Goal: Task Accomplishment & Management: Manage account settings

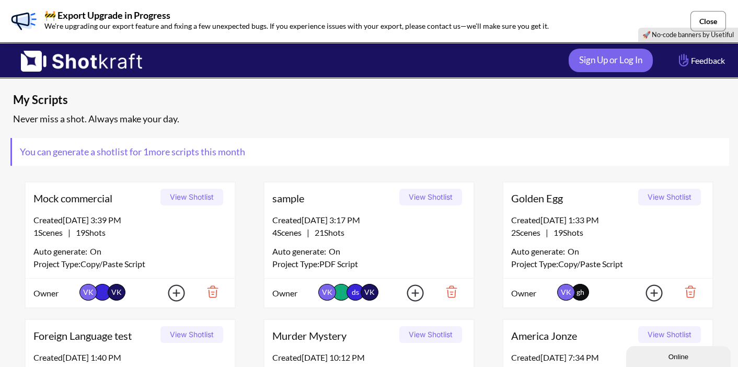
click at [708, 19] on button "Close" at bounding box center [709, 21] width 36 height 20
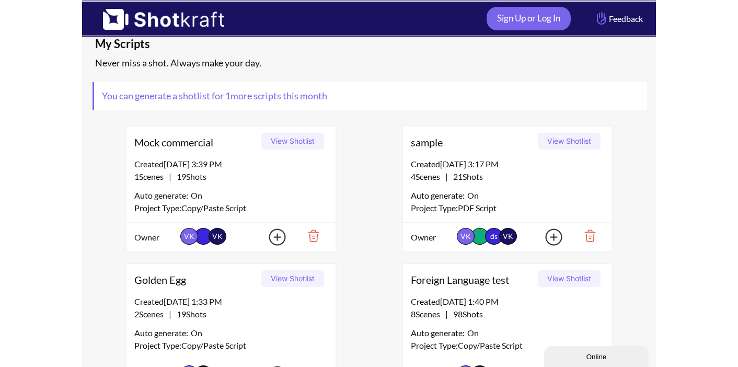
scroll to position [15, 0]
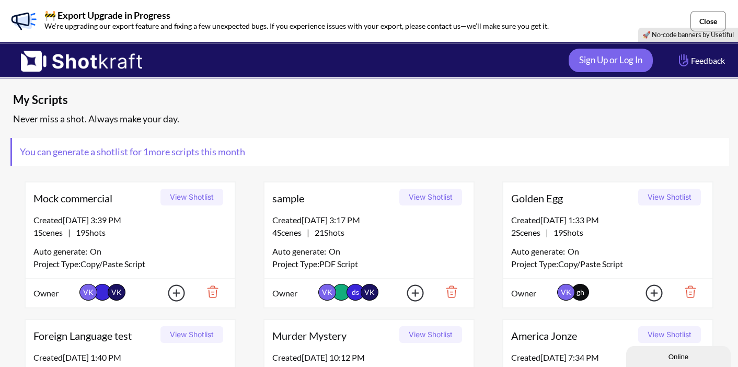
click at [715, 19] on button "Close" at bounding box center [709, 21] width 36 height 20
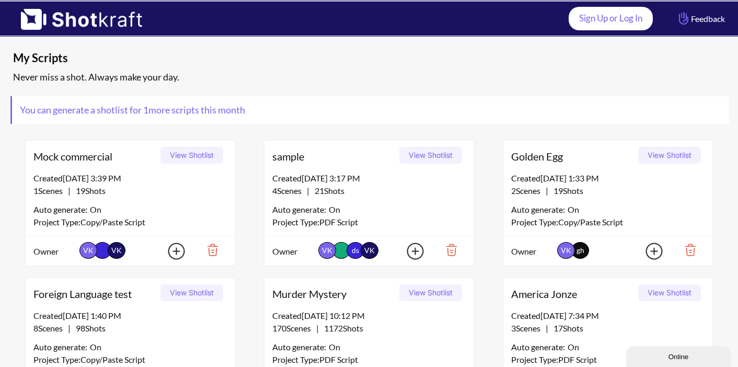
click at [628, 21] on link "Sign Up or Log In" at bounding box center [611, 19] width 84 height 24
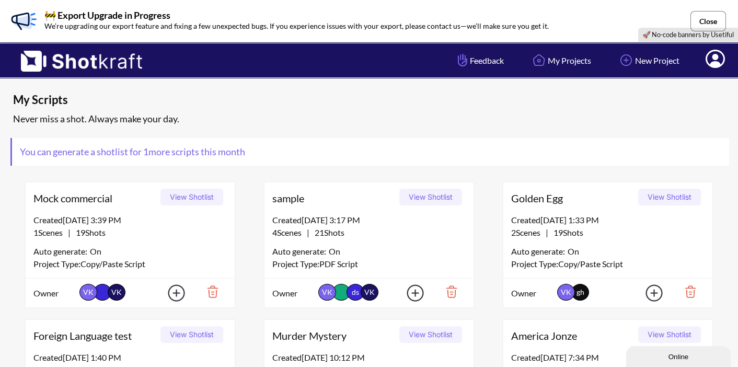
click at [709, 19] on button "Close" at bounding box center [709, 21] width 36 height 20
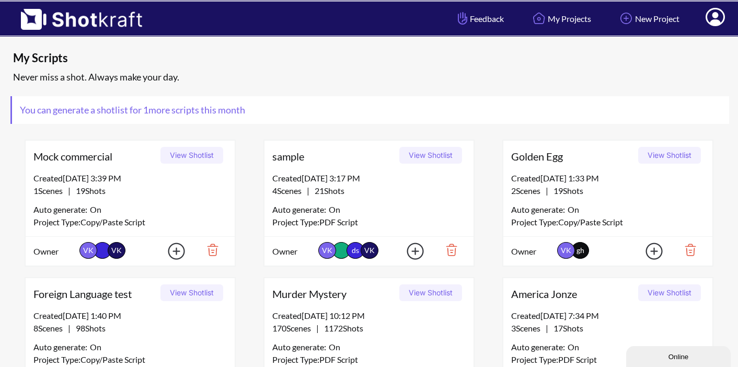
click at [713, 22] on icon at bounding box center [715, 18] width 11 height 13
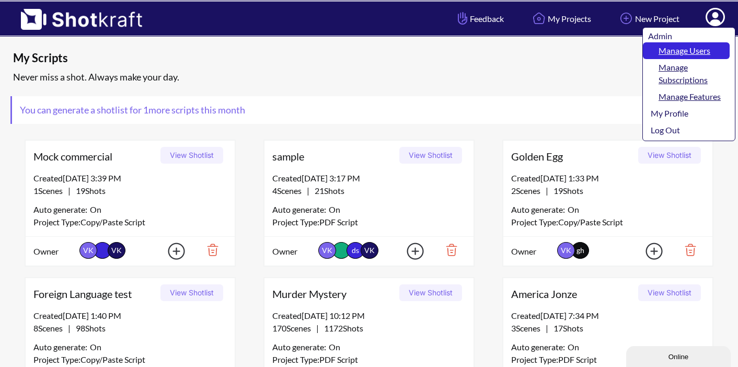
click at [703, 48] on link "Manage Users" at bounding box center [686, 50] width 87 height 17
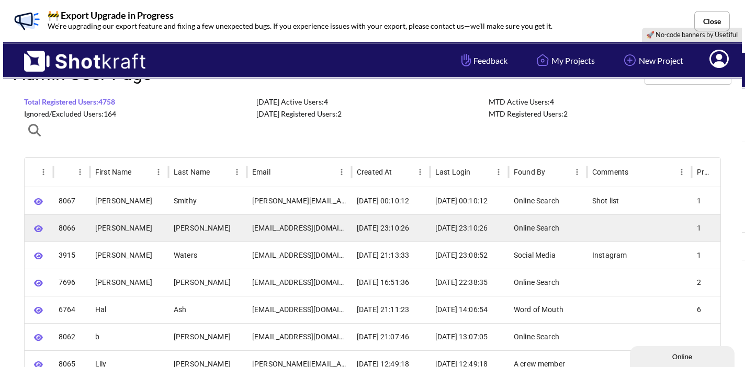
scroll to position [36, 0]
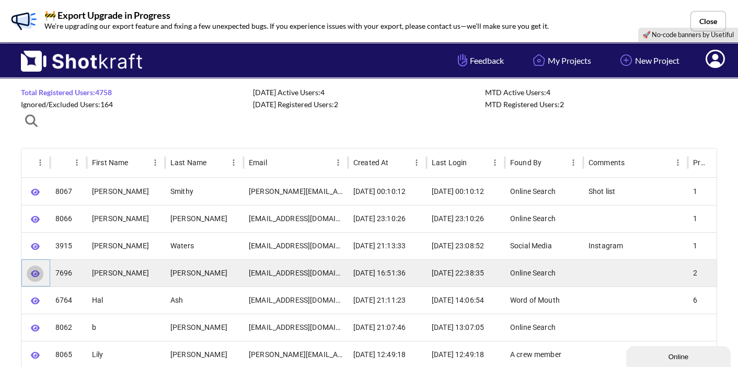
click at [35, 271] on icon "button" at bounding box center [35, 274] width 9 height 8
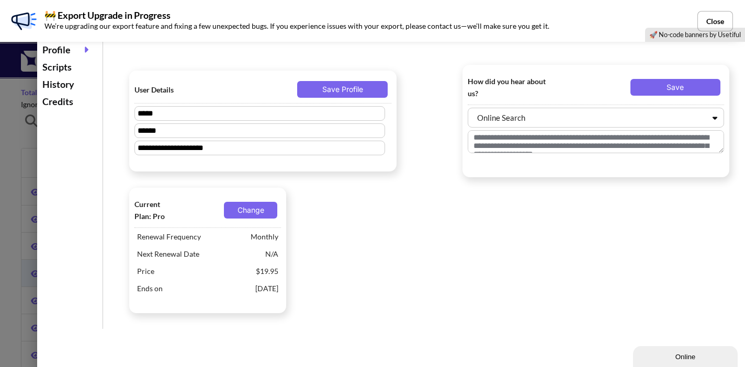
click at [61, 69] on div "Scripts" at bounding box center [70, 67] width 60 height 17
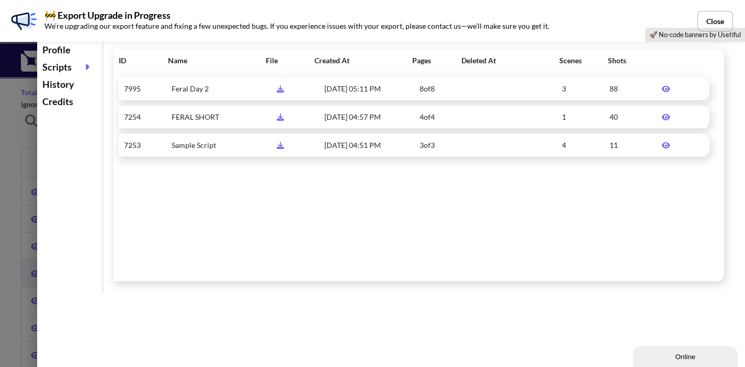
click at [663, 87] on icon at bounding box center [666, 89] width 8 height 6
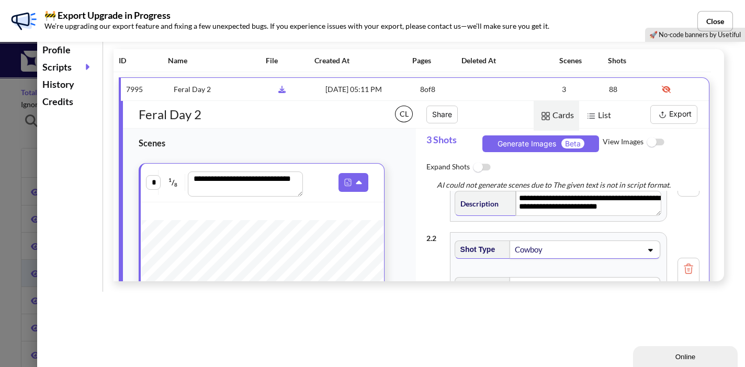
scroll to position [91, 0]
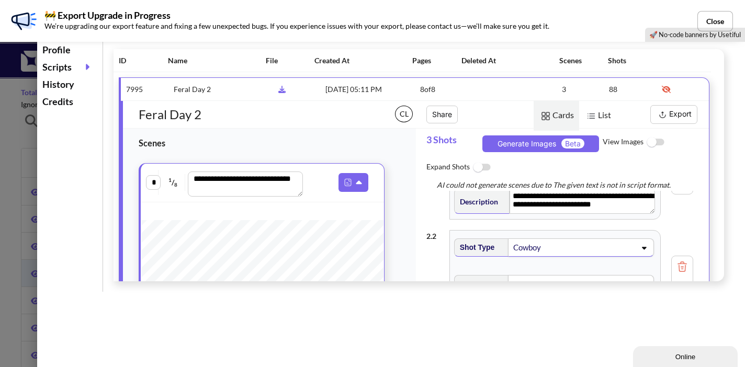
click at [678, 113] on button "Export" at bounding box center [673, 114] width 47 height 19
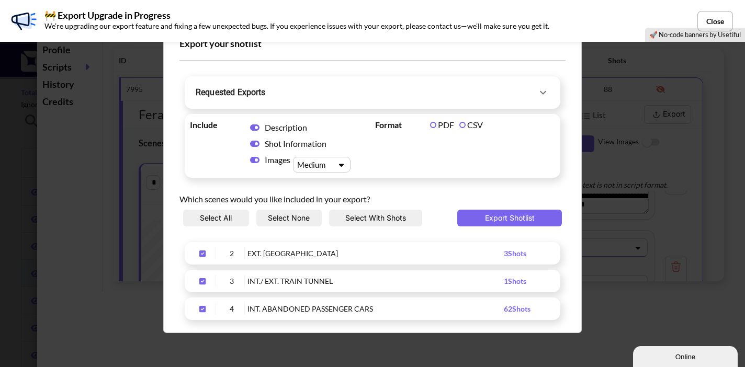
click at [537, 93] on icon "Upload Script" at bounding box center [543, 92] width 13 height 13
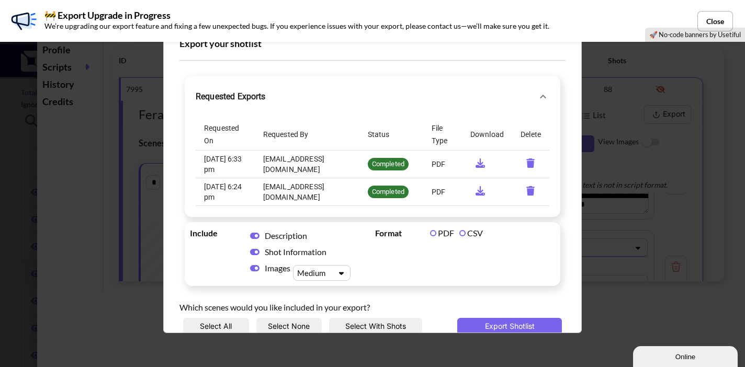
click at [475, 163] on icon "requested-exports" at bounding box center [479, 162] width 9 height 9
